Goal: Navigation & Orientation: Find specific page/section

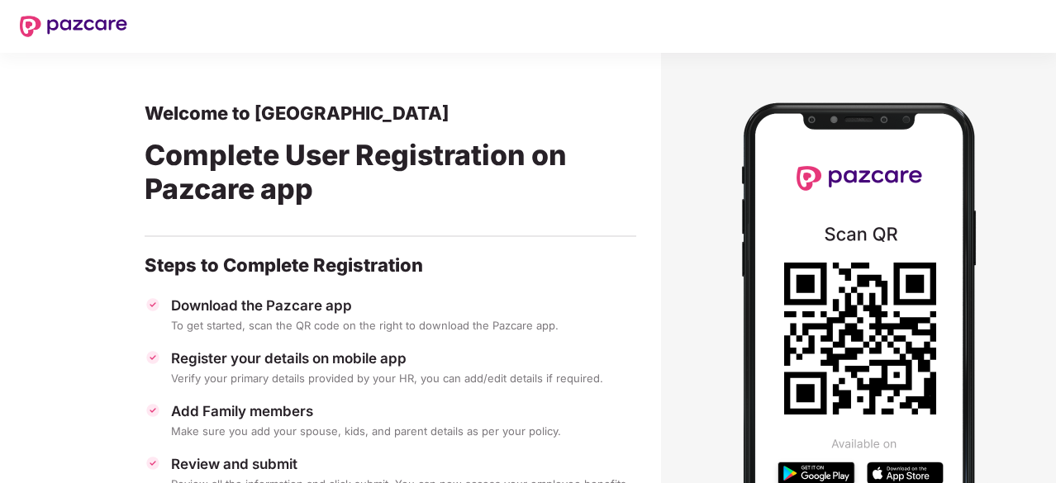
scroll to position [54, 0]
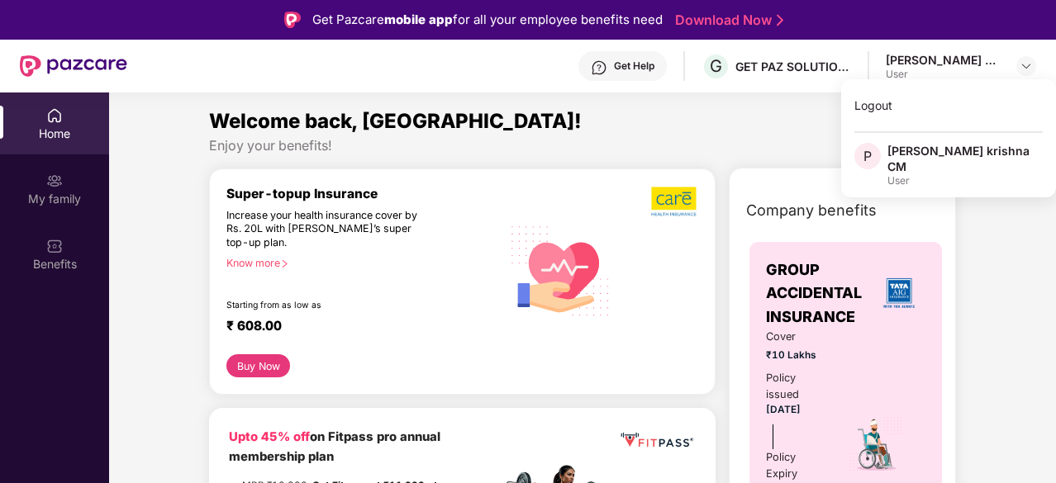
scroll to position [1244, 0]
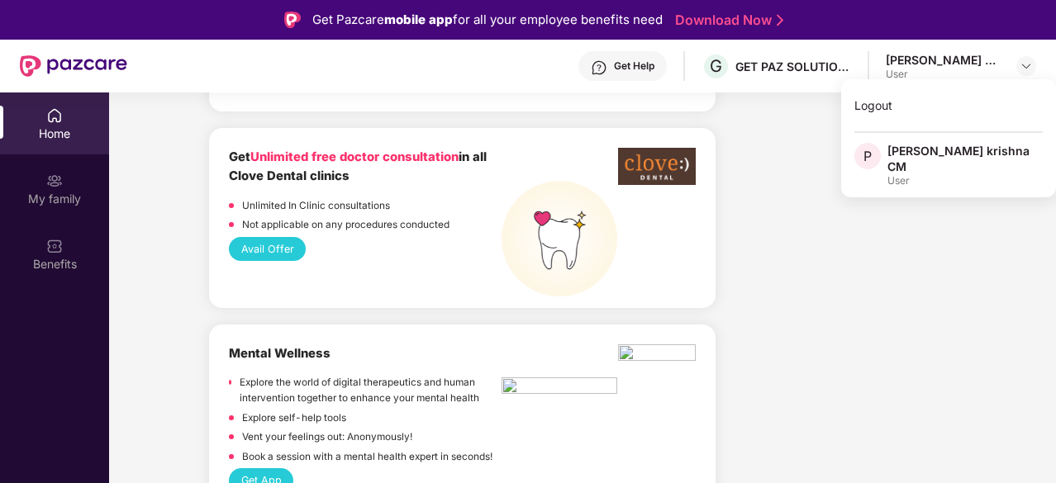
click at [578, 181] on img at bounding box center [559, 239] width 116 height 116
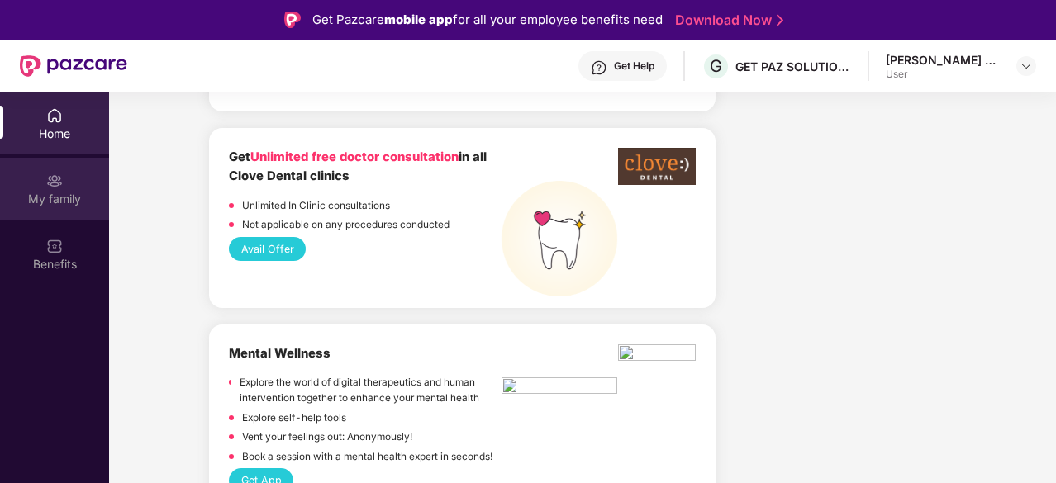
click at [49, 199] on div "My family" at bounding box center [54, 199] width 109 height 17
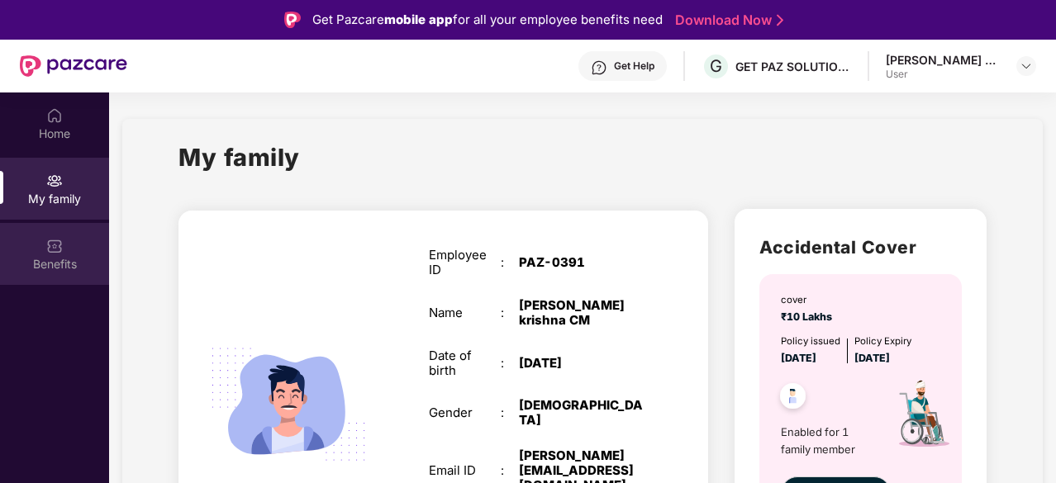
click at [35, 243] on div "Benefits" at bounding box center [54, 254] width 109 height 62
